Goal: Task Accomplishment & Management: Manage account settings

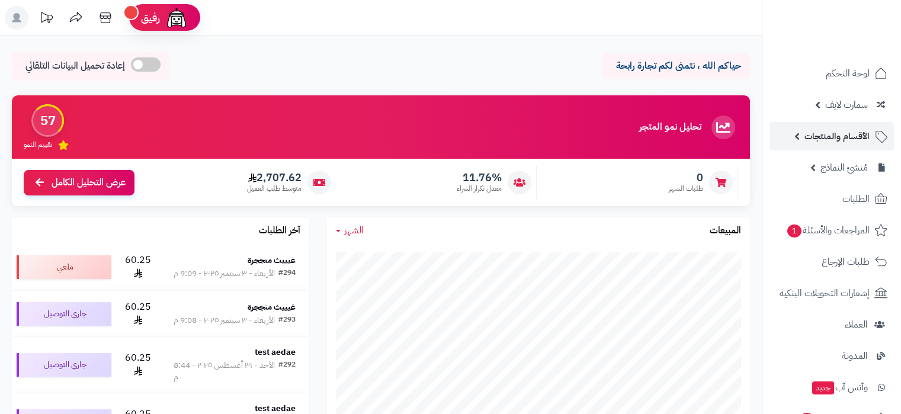
click at [821, 139] on span "الأقسام والمنتجات" at bounding box center [836, 136] width 65 height 17
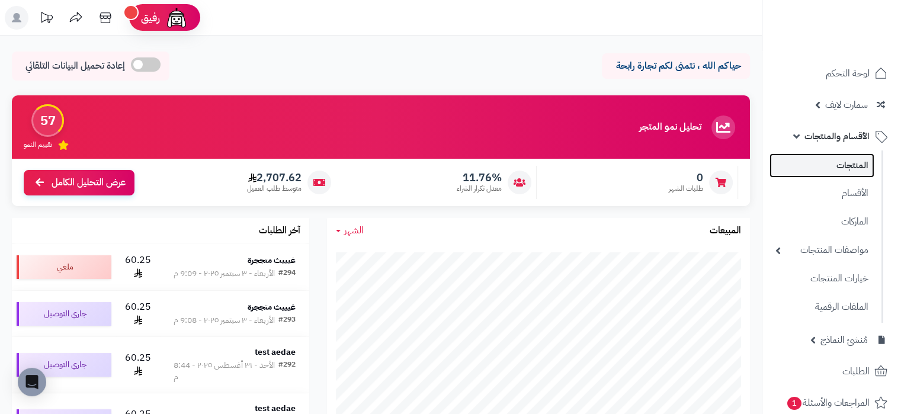
click at [837, 177] on link "المنتجات" at bounding box center [821, 165] width 105 height 24
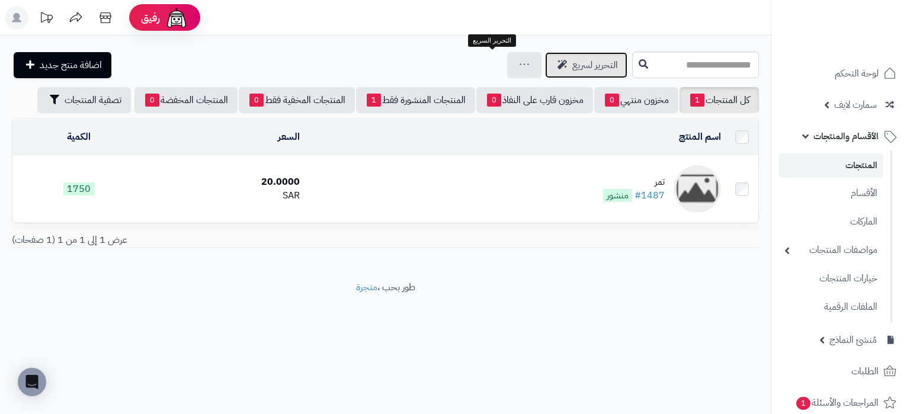
click at [572, 64] on span "التحرير لسريع" at bounding box center [595, 65] width 46 height 14
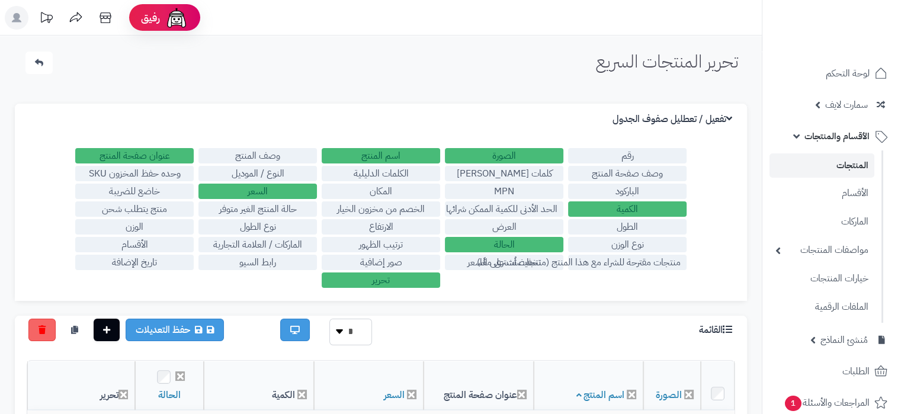
scroll to position [90, 0]
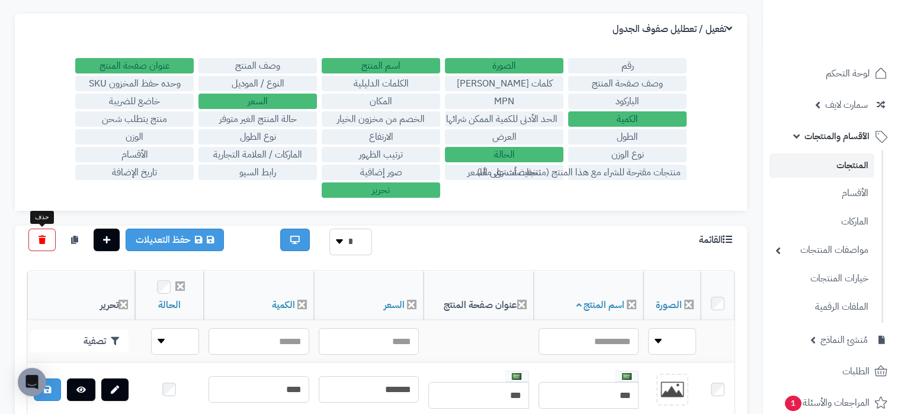
click at [40, 239] on icon at bounding box center [41, 240] width 7 height 8
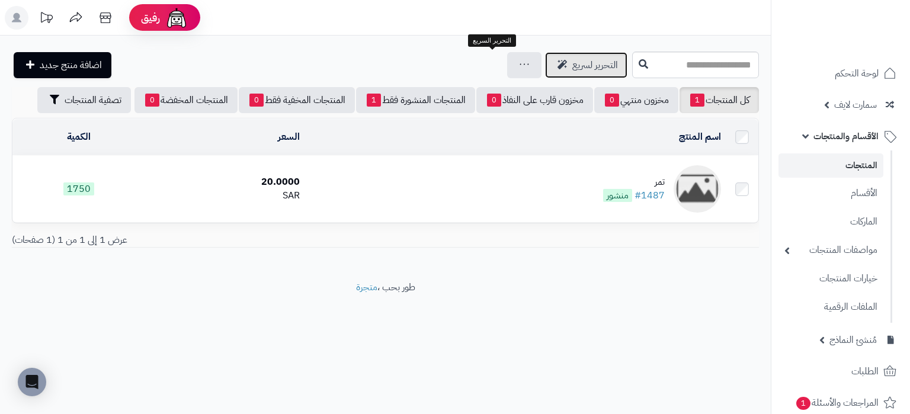
click at [545, 74] on link "التحرير لسريع" at bounding box center [586, 65] width 82 height 26
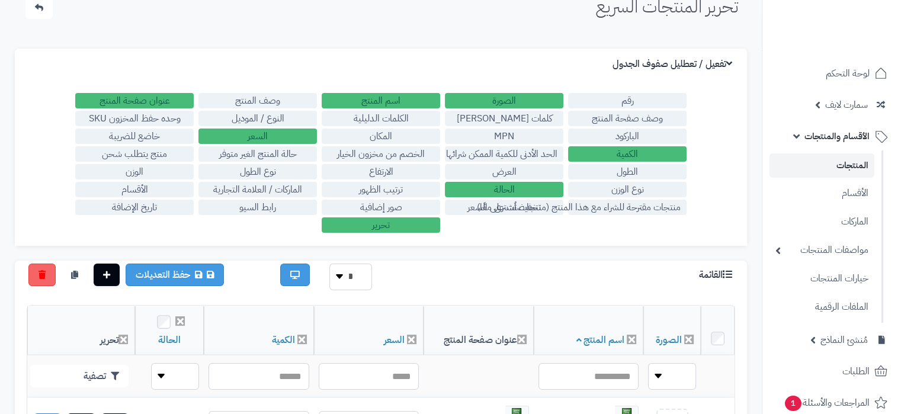
scroll to position [54, 0]
